Goal: Transaction & Acquisition: Subscribe to service/newsletter

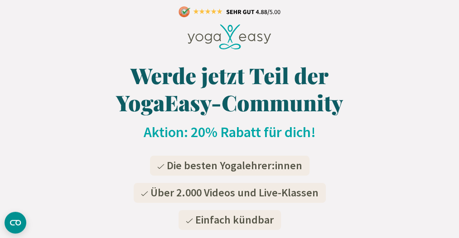
click at [114, 129] on h2 "Aktion: 20% Rabatt für dich!" at bounding box center [229, 132] width 459 height 18
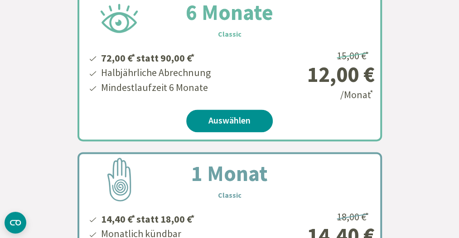
scroll to position [417, 0]
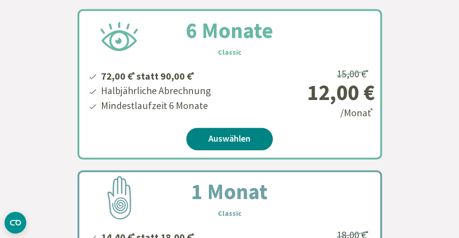
click at [232, 139] on link "Auswählen" at bounding box center [229, 139] width 87 height 23
